Goal: Information Seeking & Learning: Learn about a topic

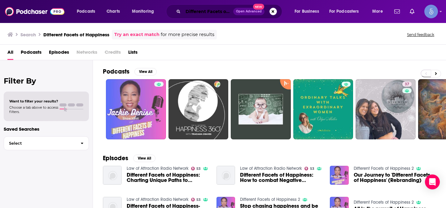
click at [202, 11] on input "Different Facets of Happiness" at bounding box center [208, 12] width 50 height 10
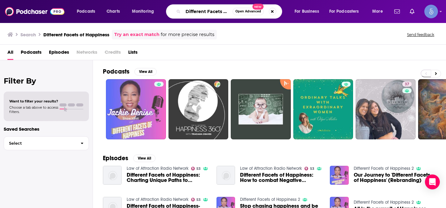
click at [202, 11] on input "Different Facets of Happiness" at bounding box center [208, 12] width 50 height 10
paste input "The [PERSON_NAME] Sho"
type input "The [PERSON_NAME] Sho"
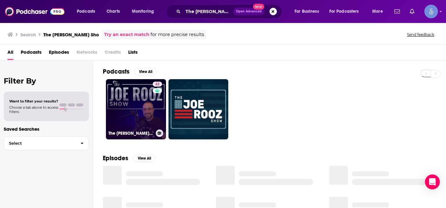
click at [123, 96] on link "42 The [PERSON_NAME] Show" at bounding box center [136, 109] width 60 height 60
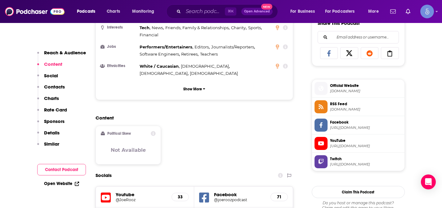
scroll to position [395, 0]
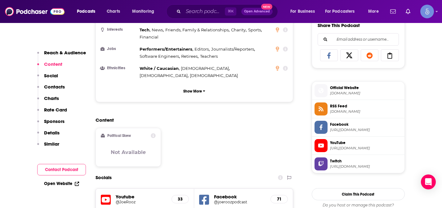
click at [346, 142] on span "YouTube" at bounding box center [366, 143] width 72 height 6
